Goal: Task Accomplishment & Management: Use online tool/utility

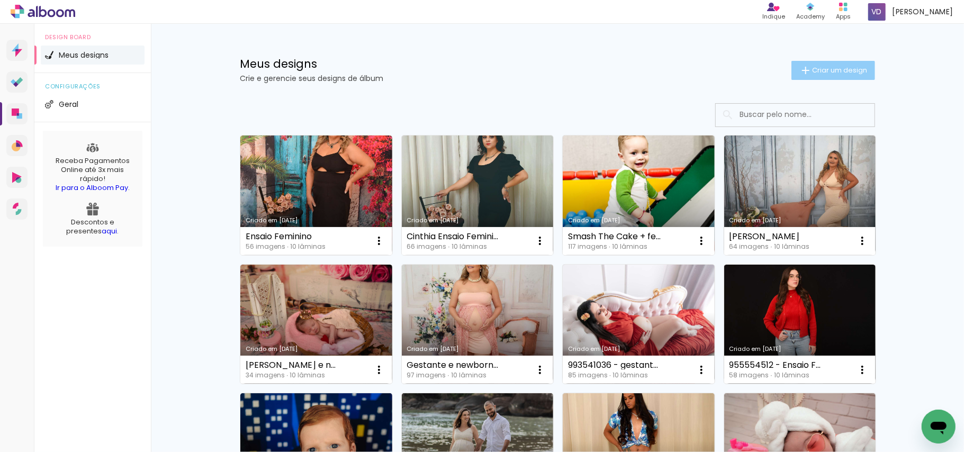
click at [827, 70] on span "Criar um design" at bounding box center [839, 70] width 55 height 7
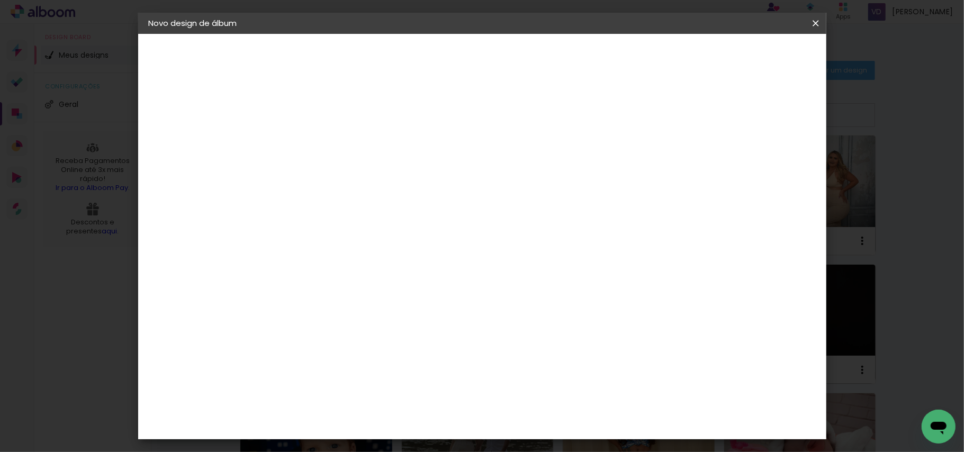
click at [322, 135] on input at bounding box center [322, 142] width 0 height 16
click at [322, 138] on input at bounding box center [322, 142] width 0 height 16
type input "Ensaio Feminino"
type paper-input "Ensaio Feminino"
click at [431, 62] on paper-button "Avançar" at bounding box center [405, 56] width 52 height 18
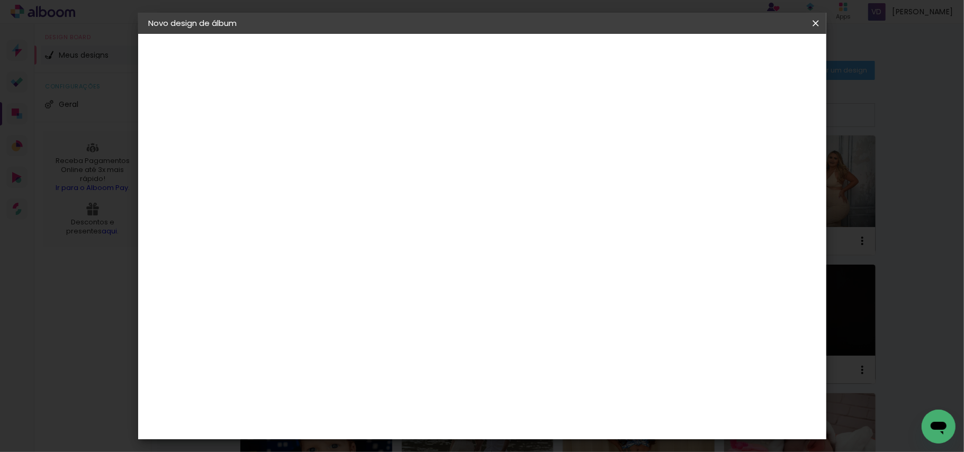
scroll to position [1271, 0]
click at [339, 393] on div "IpsisPRO" at bounding box center [332, 397] width 35 height 8
click at [520, 60] on paper-button "Avançar" at bounding box center [494, 56] width 52 height 18
click at [376, 178] on iron-icon at bounding box center [369, 184] width 13 height 13
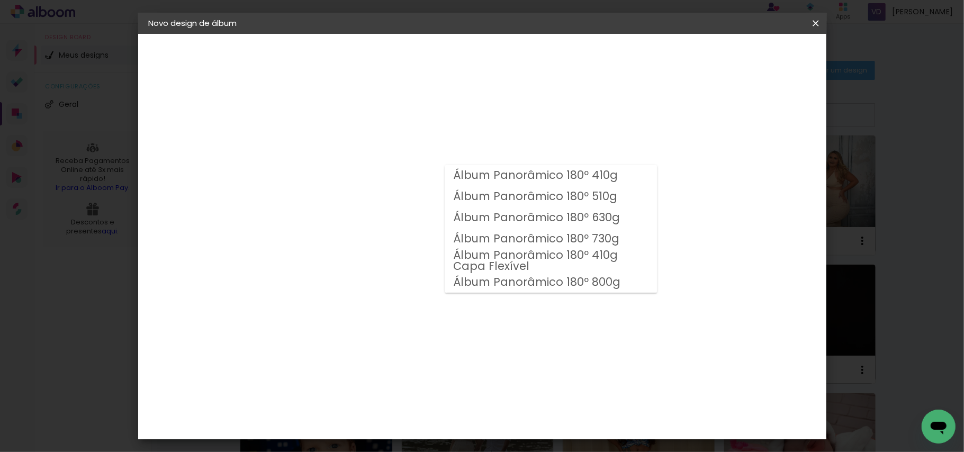
click at [642, 176] on paper-item "Álbum Panorâmico 180º 410g" at bounding box center [551, 175] width 212 height 21
type input "Álbum Panorâmico 180º 410g"
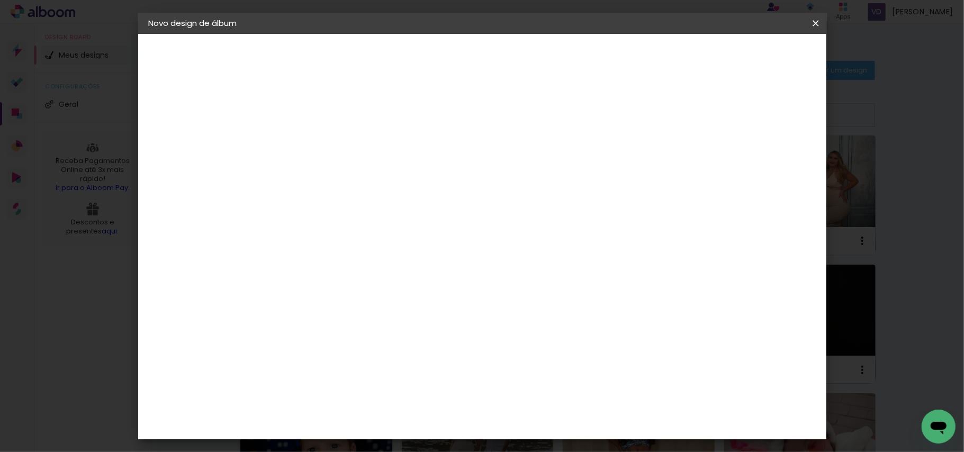
click at [433, 273] on span "21 × 27 cm" at bounding box center [413, 287] width 39 height 28
click at [0, 0] on slot "Avançar" at bounding box center [0, 0] width 0 height 0
click at [747, 57] on span "Iniciar design" at bounding box center [723, 55] width 48 height 7
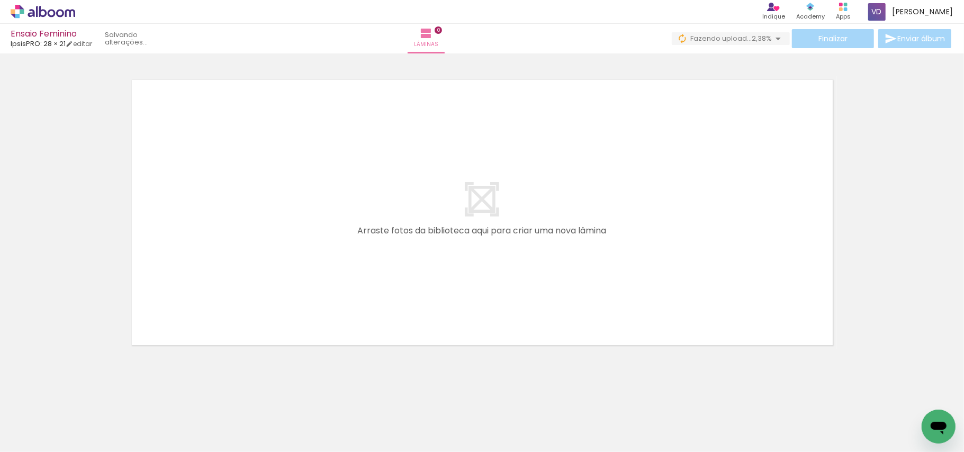
scroll to position [0, 2326]
drag, startPoint x: 281, startPoint y: 425, endPoint x: 289, endPoint y: 327, distance: 98.3
click at [289, 327] on quentale-workspace at bounding box center [482, 226] width 964 height 452
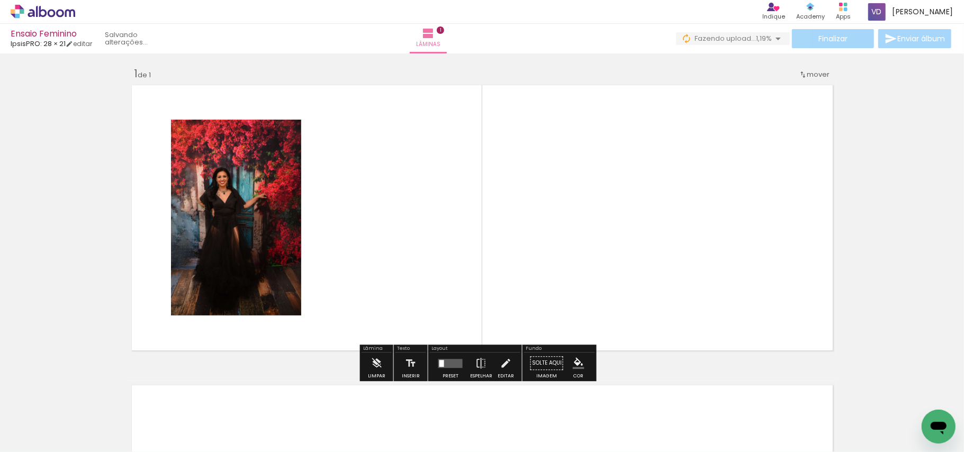
scroll to position [1, 0]
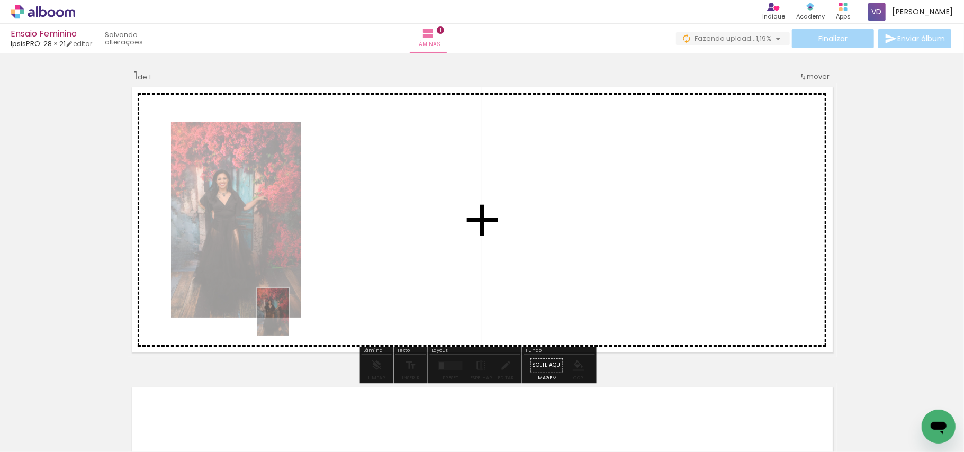
drag, startPoint x: 280, startPoint y: 368, endPoint x: 289, endPoint y: 320, distance: 48.5
click at [289, 320] on quentale-workspace at bounding box center [482, 226] width 964 height 452
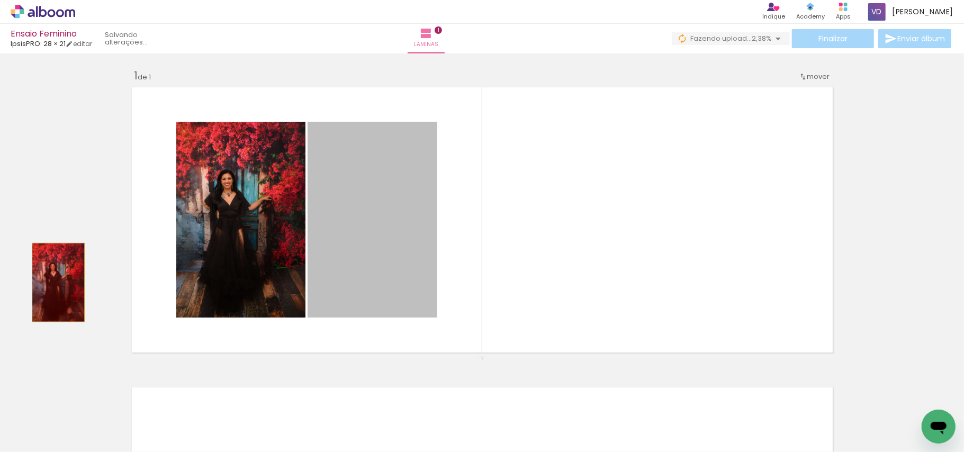
drag, startPoint x: 332, startPoint y: 282, endPoint x: 53, endPoint y: 282, distance: 278.6
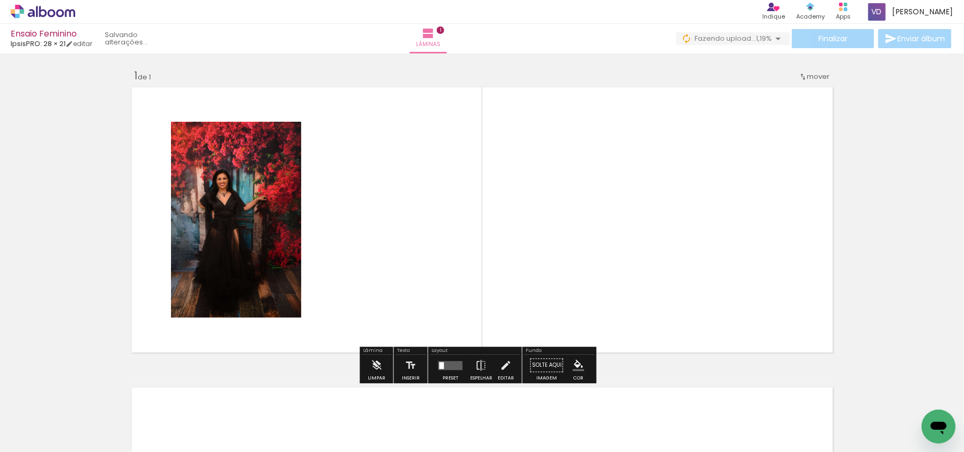
click at [50, 420] on input "Todas as fotos" at bounding box center [30, 420] width 40 height 9
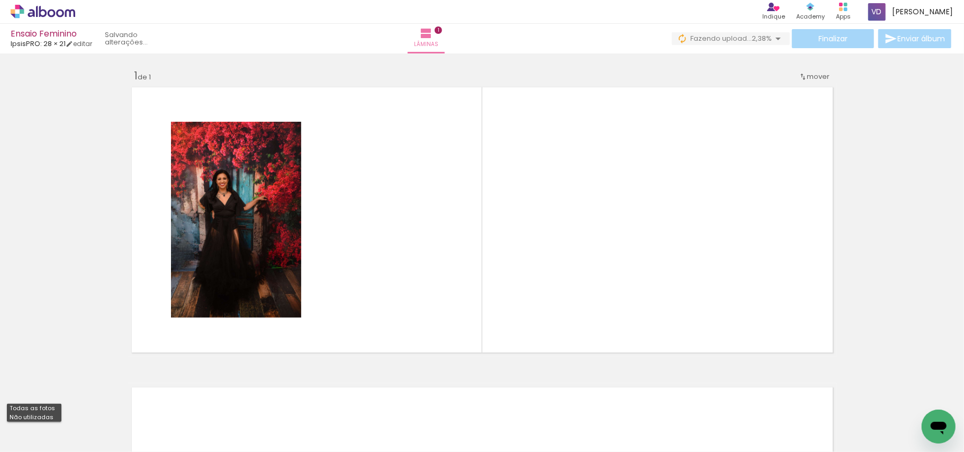
click at [0, 0] on slot "Não utilizadas" at bounding box center [0, 0] width 0 height 0
type input "Não utilizadas"
click at [317, 322] on quentale-workspace at bounding box center [482, 226] width 964 height 452
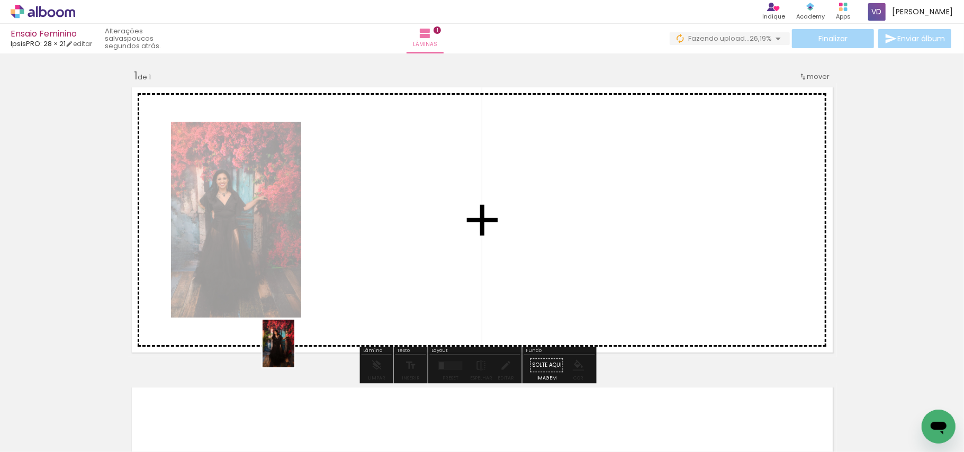
drag, startPoint x: 276, startPoint y: 431, endPoint x: 295, endPoint y: 347, distance: 85.3
click at [295, 347] on quentale-workspace at bounding box center [482, 226] width 964 height 452
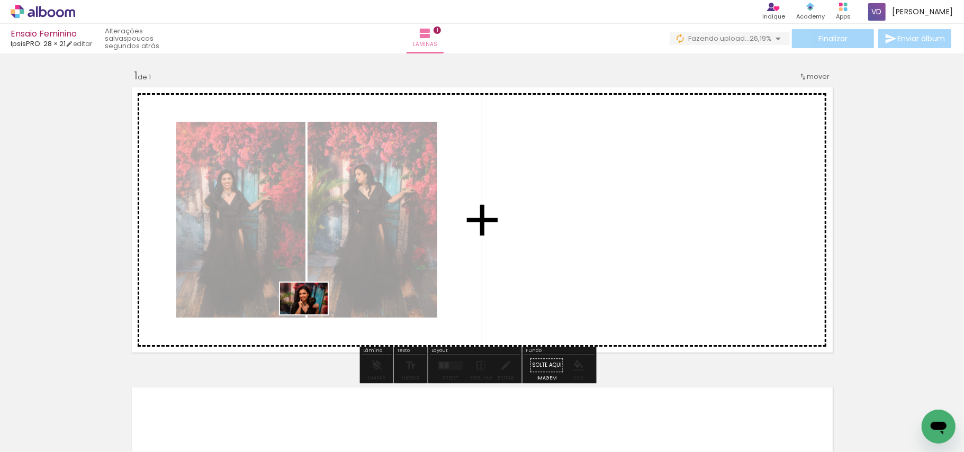
drag, startPoint x: 280, startPoint y: 417, endPoint x: 312, endPoint y: 315, distance: 107.7
click at [312, 315] on quentale-workspace at bounding box center [482, 226] width 964 height 452
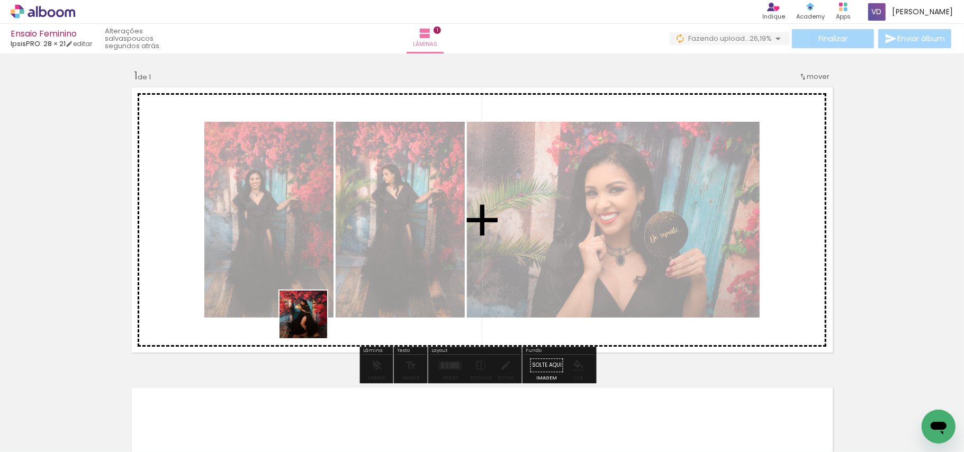
drag, startPoint x: 278, startPoint y: 405, endPoint x: 314, endPoint y: 319, distance: 92.8
click at [314, 319] on quentale-workspace at bounding box center [482, 226] width 964 height 452
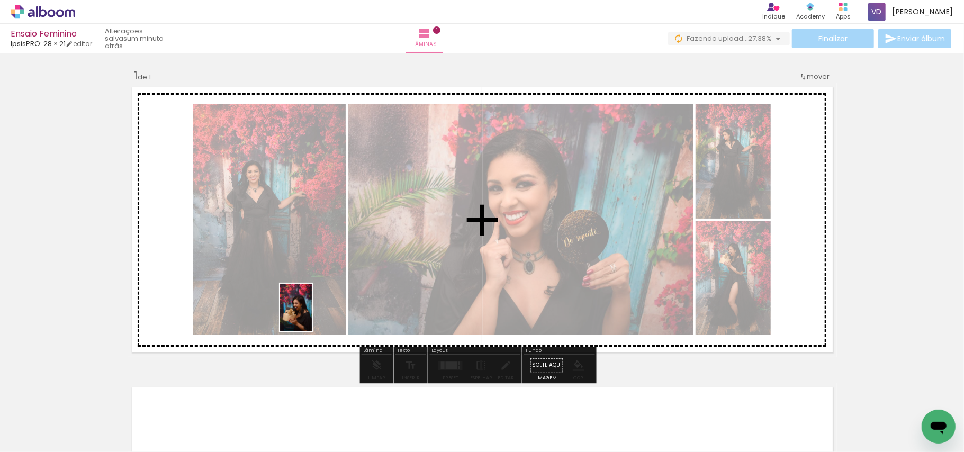
drag, startPoint x: 274, startPoint y: 409, endPoint x: 312, endPoint y: 316, distance: 101.2
click at [312, 316] on quentale-workspace at bounding box center [482, 226] width 964 height 452
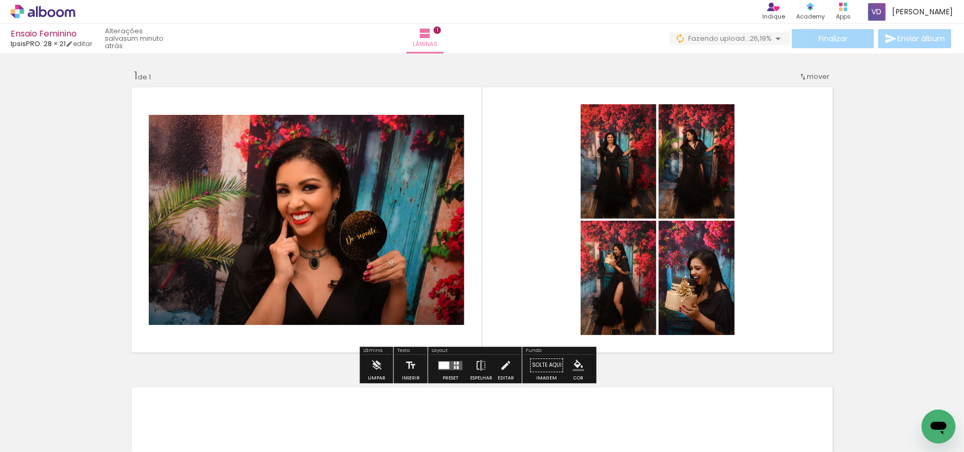
click at [445, 365] on div at bounding box center [444, 365] width 11 height 7
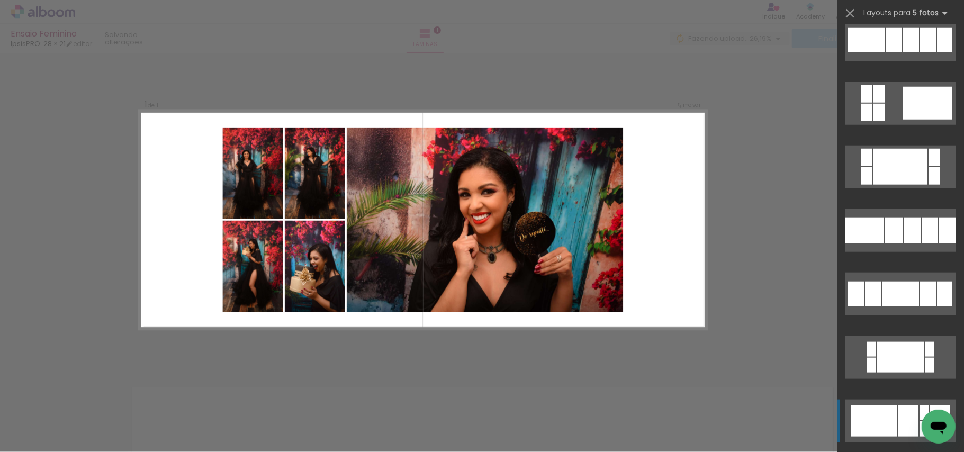
scroll to position [847, 0]
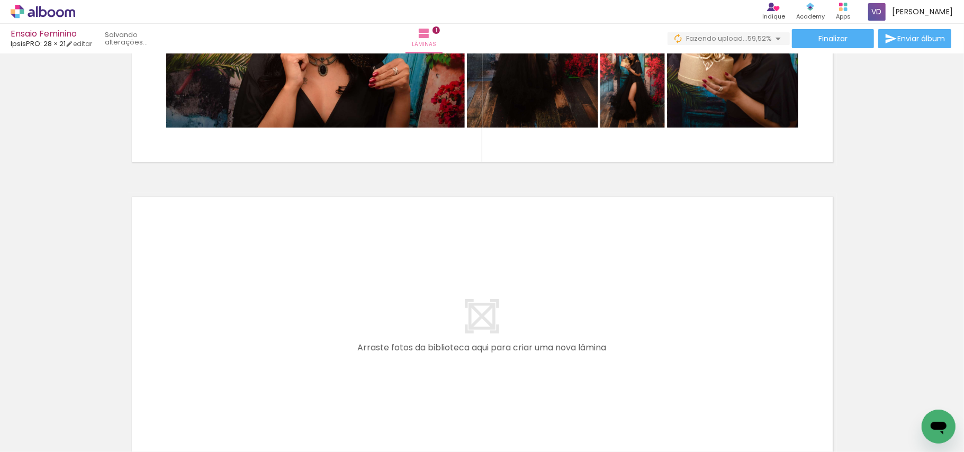
scroll to position [213, 0]
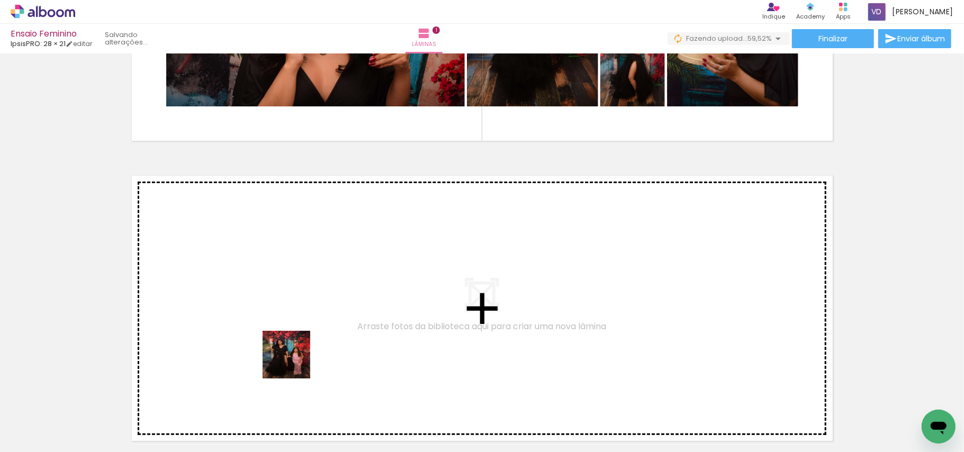
drag, startPoint x: 279, startPoint y: 416, endPoint x: 295, endPoint y: 360, distance: 58.0
click at [295, 360] on quentale-workspace at bounding box center [482, 226] width 964 height 452
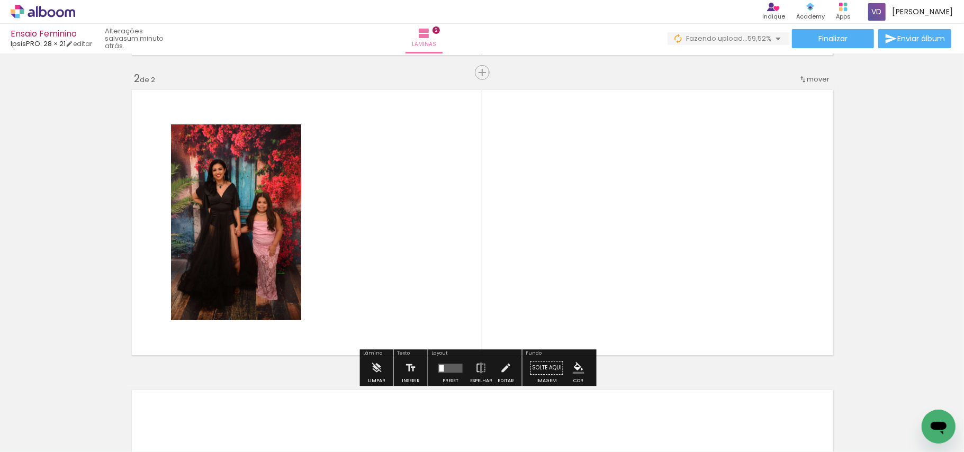
scroll to position [301, 0]
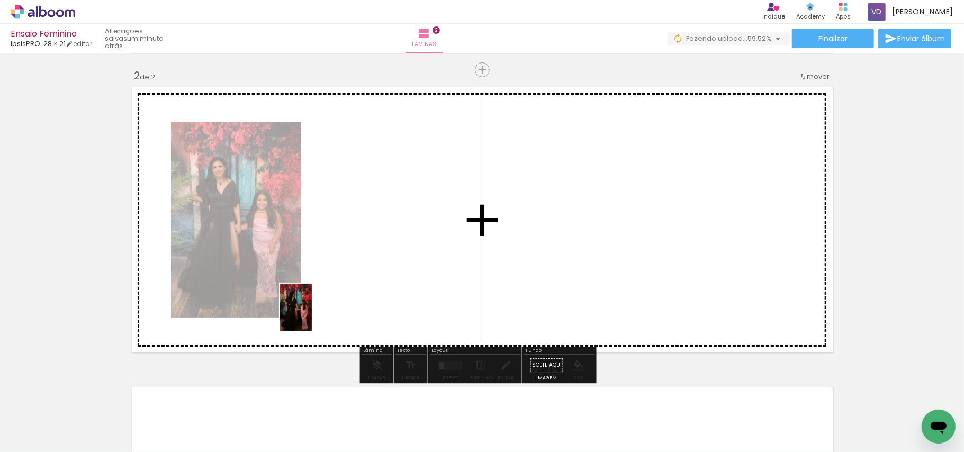
drag, startPoint x: 274, startPoint y: 412, endPoint x: 312, endPoint y: 316, distance: 103.0
click at [312, 316] on quentale-workspace at bounding box center [482, 226] width 964 height 452
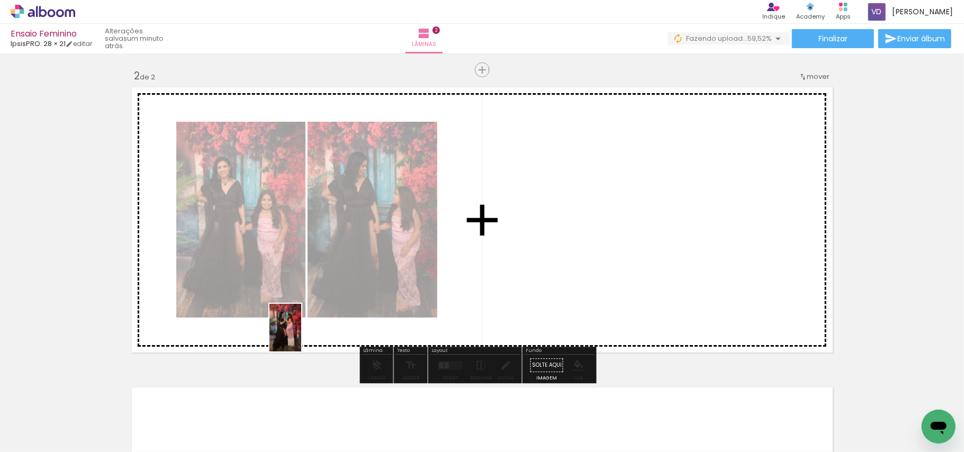
drag, startPoint x: 278, startPoint y: 407, endPoint x: 301, endPoint y: 336, distance: 75.2
click at [301, 336] on quentale-workspace at bounding box center [482, 226] width 964 height 452
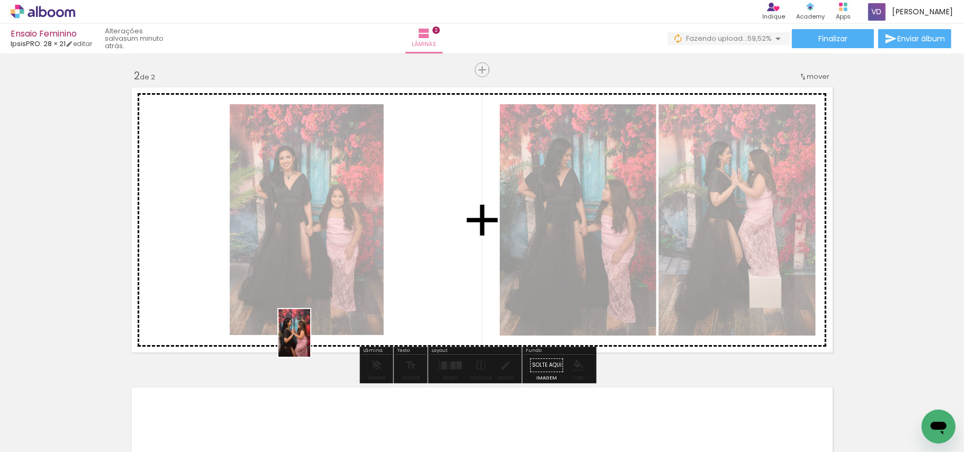
drag, startPoint x: 274, startPoint y: 414, endPoint x: 310, endPoint y: 341, distance: 81.0
click at [310, 341] on quentale-workspace at bounding box center [482, 226] width 964 height 452
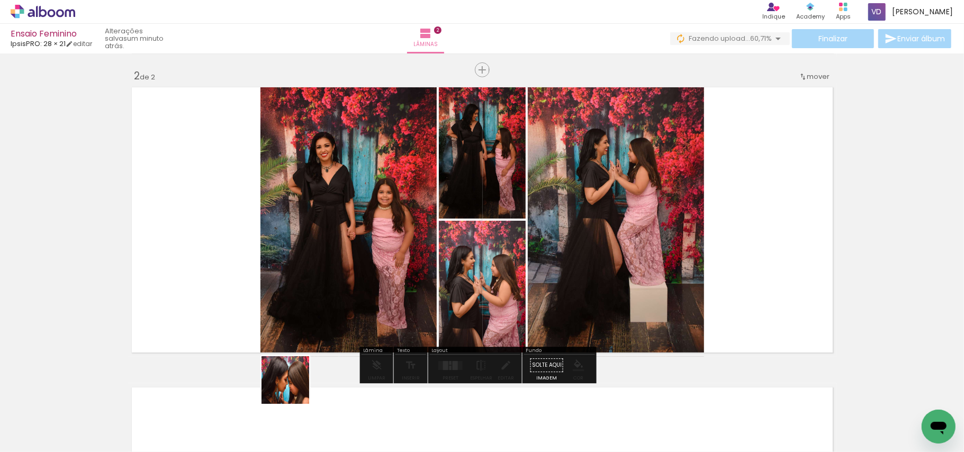
drag, startPoint x: 282, startPoint y: 413, endPoint x: 302, endPoint y: 360, distance: 56.5
click at [307, 346] on quentale-workspace at bounding box center [482, 226] width 964 height 452
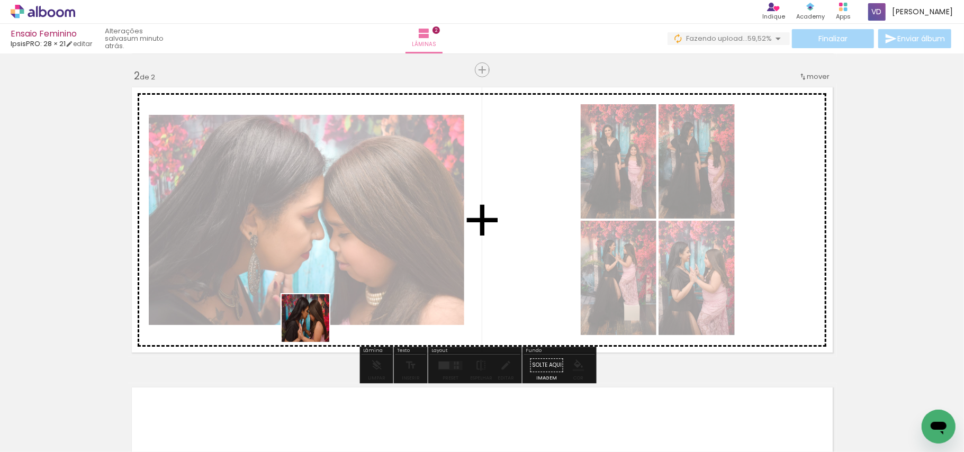
drag, startPoint x: 281, startPoint y: 414, endPoint x: 314, endPoint y: 326, distance: 93.4
click at [314, 326] on quentale-workspace at bounding box center [482, 226] width 964 height 452
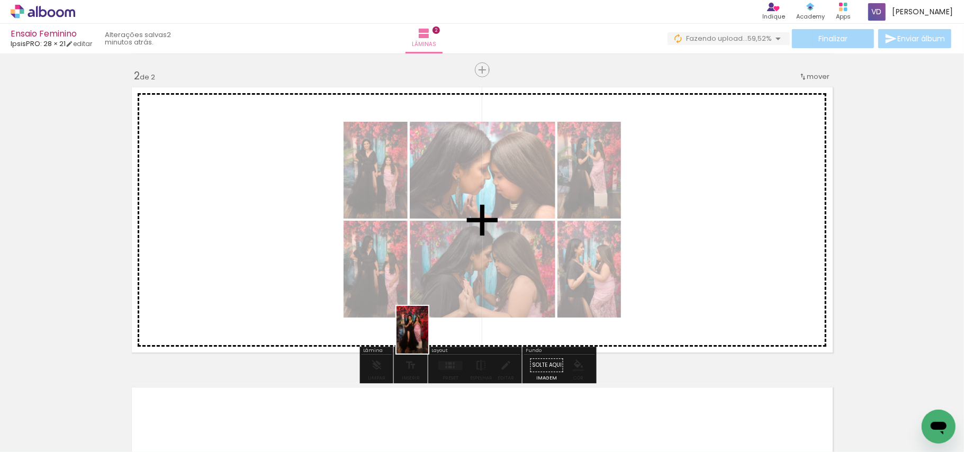
drag, startPoint x: 399, startPoint y: 426, endPoint x: 428, endPoint y: 338, distance: 93.1
click at [428, 338] on quentale-workspace at bounding box center [482, 226] width 964 height 452
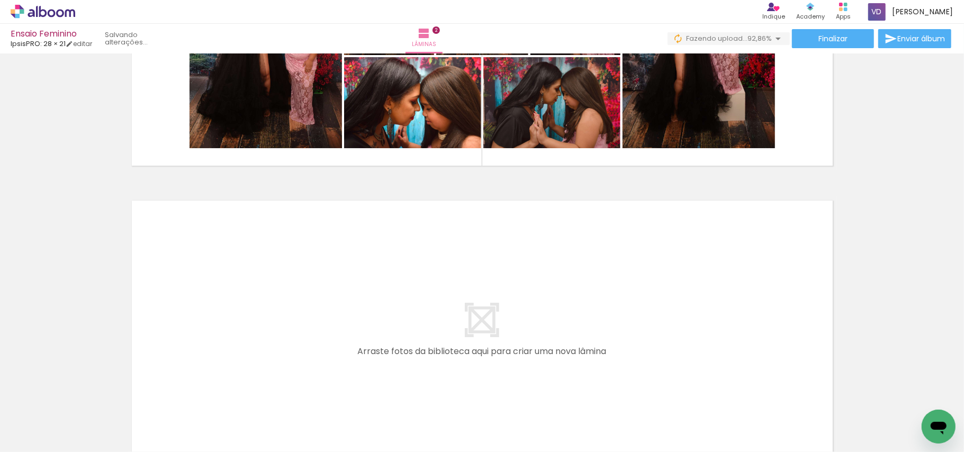
scroll to position [513, 0]
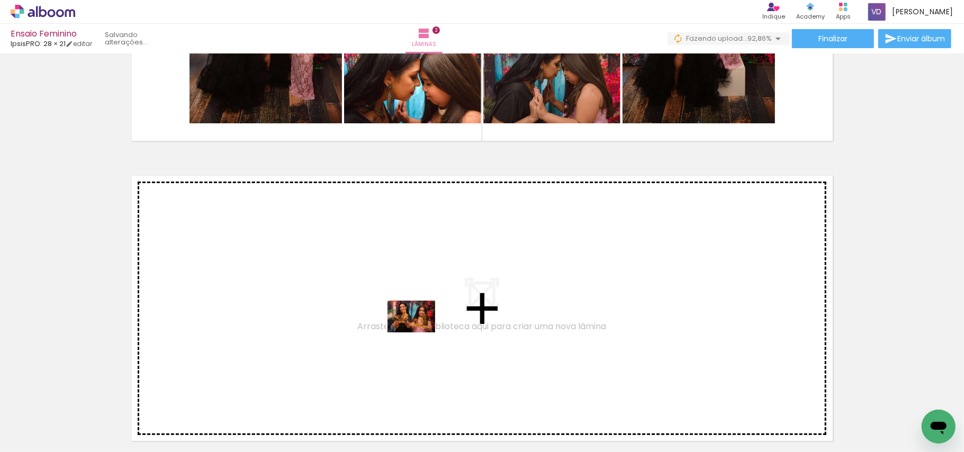
drag, startPoint x: 400, startPoint y: 417, endPoint x: 419, endPoint y: 333, distance: 86.9
click at [419, 333] on quentale-workspace at bounding box center [482, 226] width 964 height 452
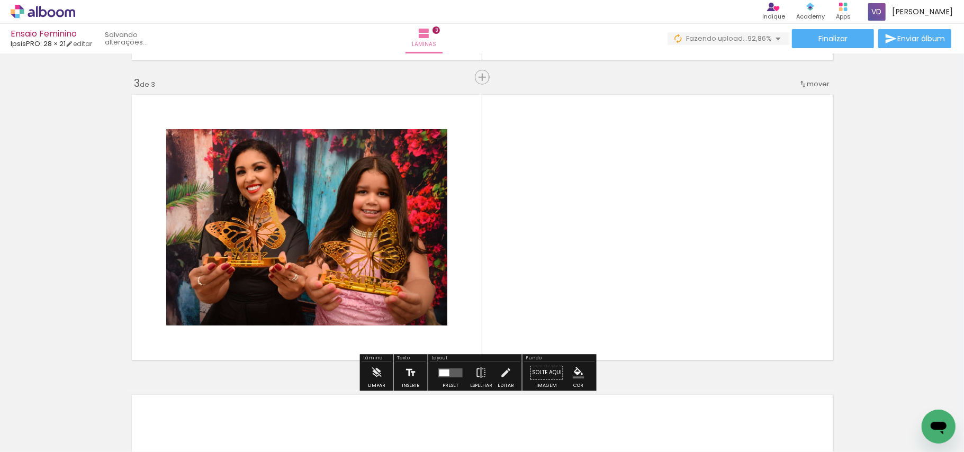
scroll to position [602, 0]
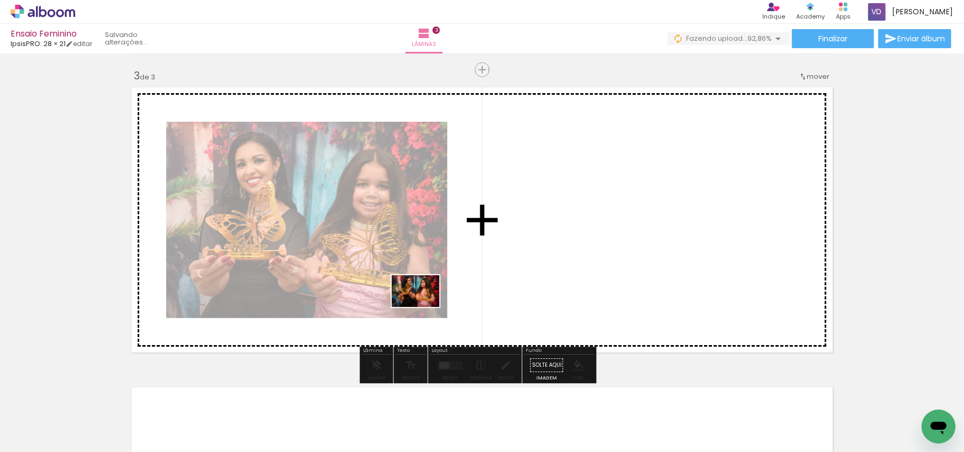
drag, startPoint x: 405, startPoint y: 408, endPoint x: 424, endPoint y: 307, distance: 102.4
click at [424, 307] on quentale-workspace at bounding box center [482, 226] width 964 height 452
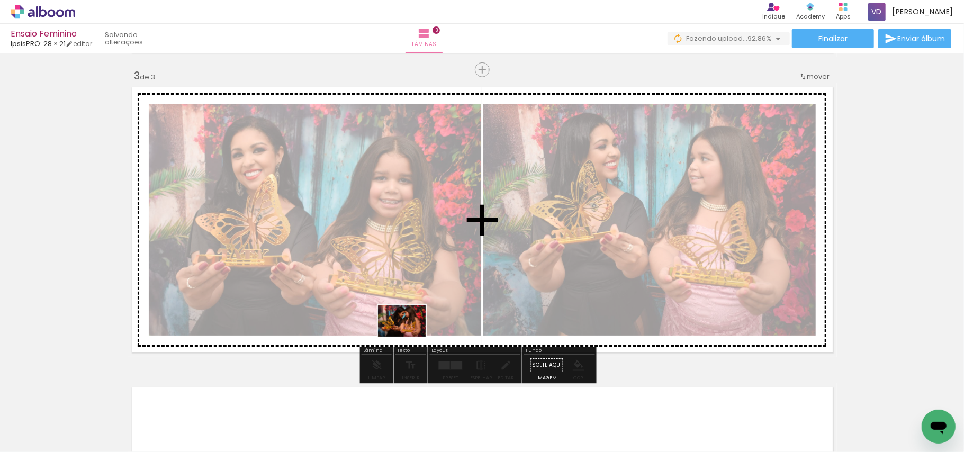
drag, startPoint x: 397, startPoint y: 406, endPoint x: 410, endPoint y: 337, distance: 70.0
click at [410, 337] on quentale-workspace at bounding box center [482, 226] width 964 height 452
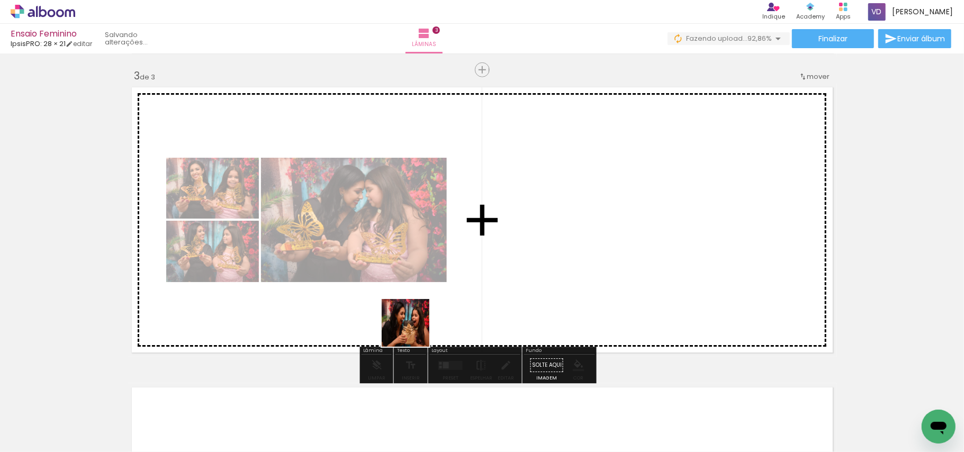
drag, startPoint x: 401, startPoint y: 373, endPoint x: 415, endPoint y: 327, distance: 48.6
click at [415, 327] on quentale-workspace at bounding box center [482, 226] width 964 height 452
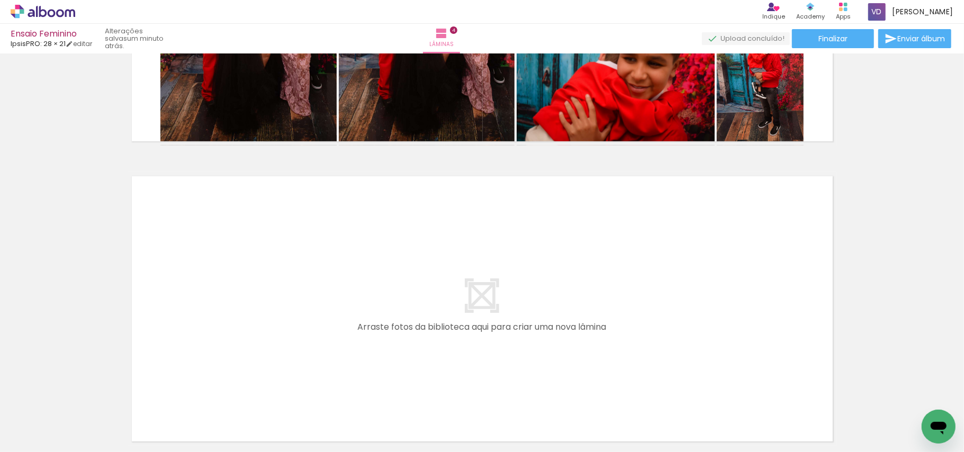
scroll to position [1184, 0]
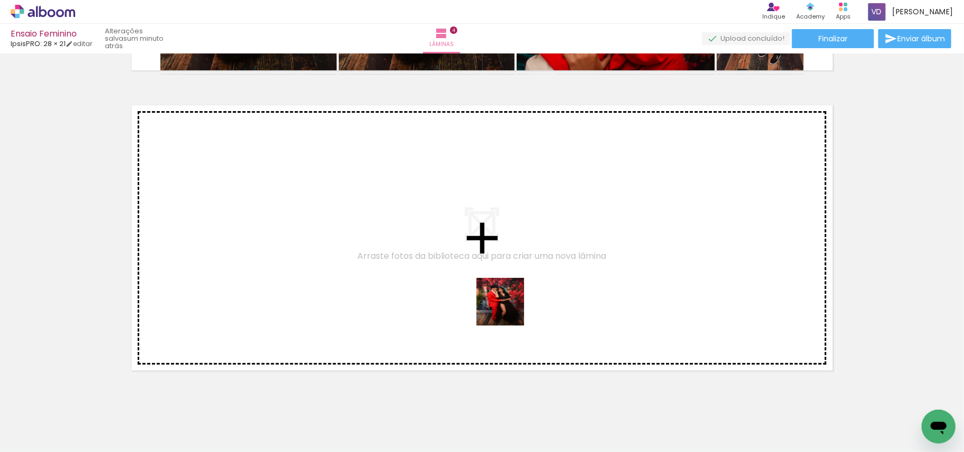
drag, startPoint x: 501, startPoint y: 409, endPoint x: 508, endPoint y: 307, distance: 102.5
click at [508, 307] on quentale-workspace at bounding box center [482, 226] width 964 height 452
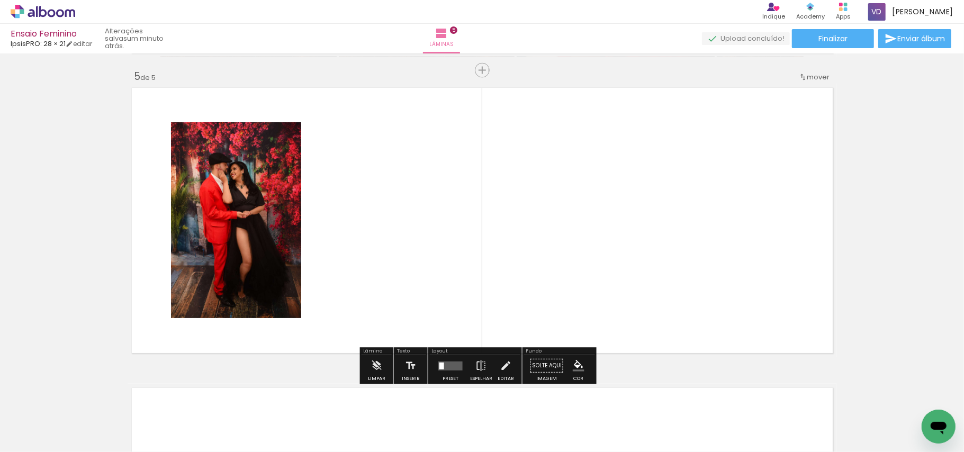
scroll to position [1202, 0]
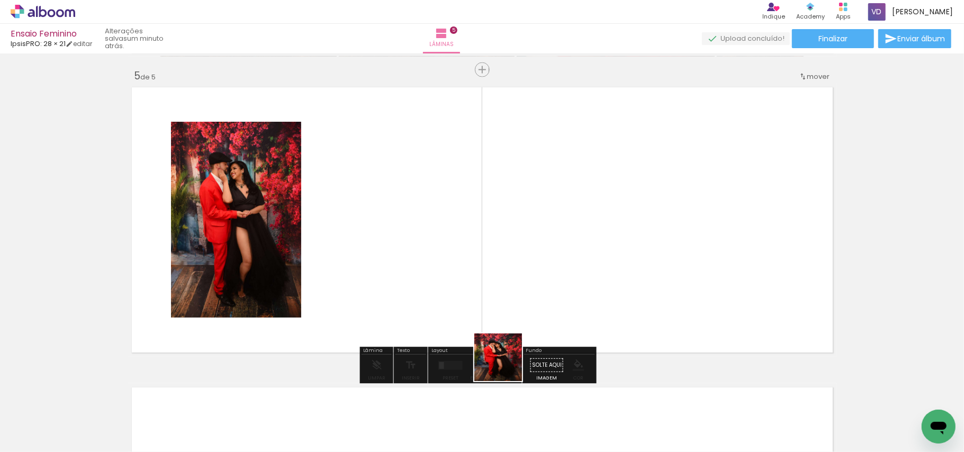
drag, startPoint x: 506, startPoint y: 403, endPoint x: 513, endPoint y: 311, distance: 91.8
click at [513, 311] on quentale-workspace at bounding box center [482, 226] width 964 height 452
